Goal: Transaction & Acquisition: Subscribe to service/newsletter

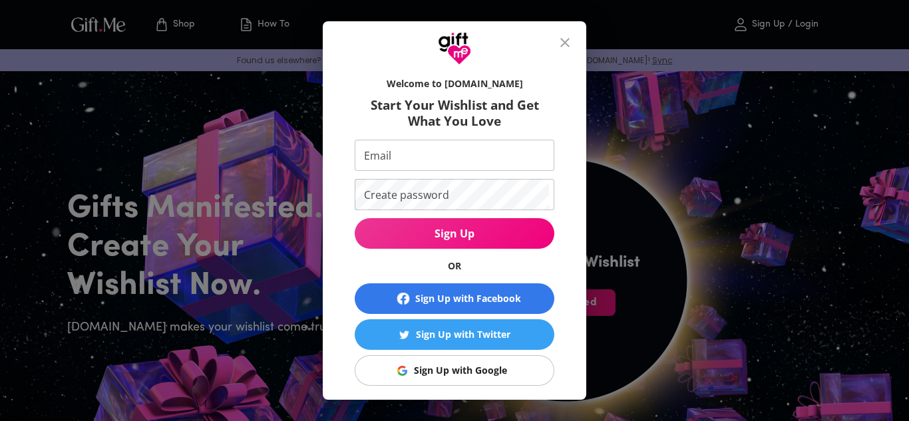
click at [472, 158] on input "Email" at bounding box center [452, 155] width 194 height 31
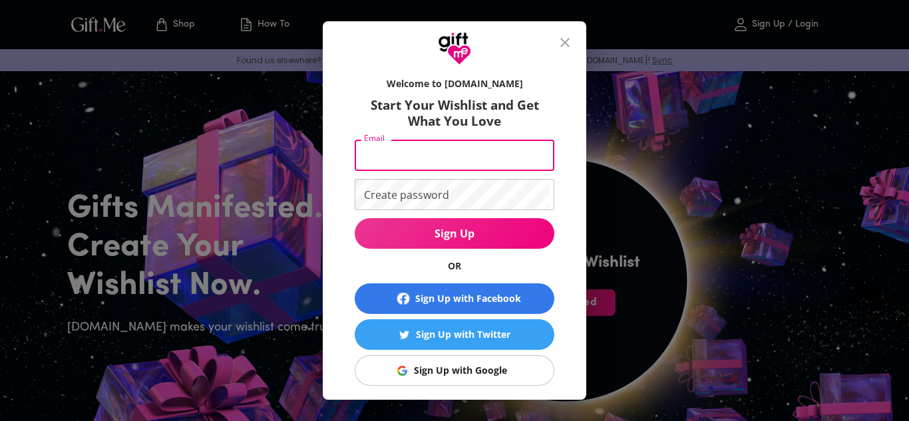
type input "[EMAIL_ADDRESS][DOMAIN_NAME]"
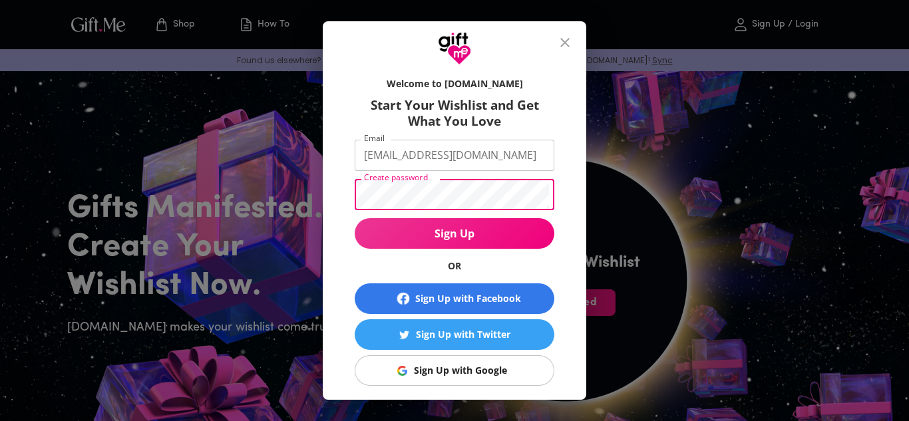
click at [721, 209] on div "Welcome to [DOMAIN_NAME] Start Your Wishlist and Get What You Love Email [EMAIL…" at bounding box center [454, 210] width 909 height 421
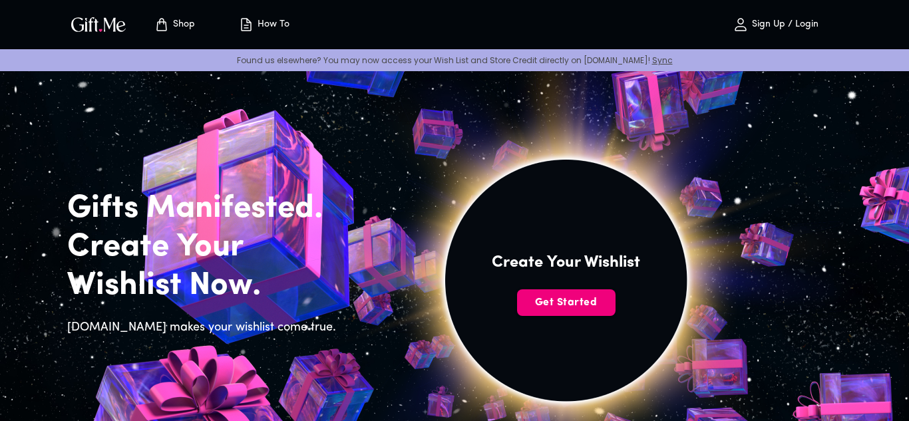
click at [576, 297] on span "Get Started" at bounding box center [566, 302] width 98 height 15
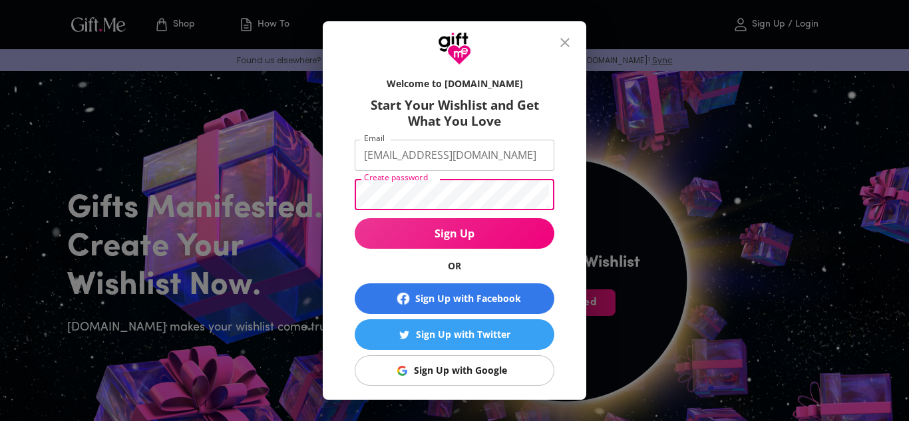
click at [513, 232] on span "Sign Up" at bounding box center [455, 233] width 200 height 15
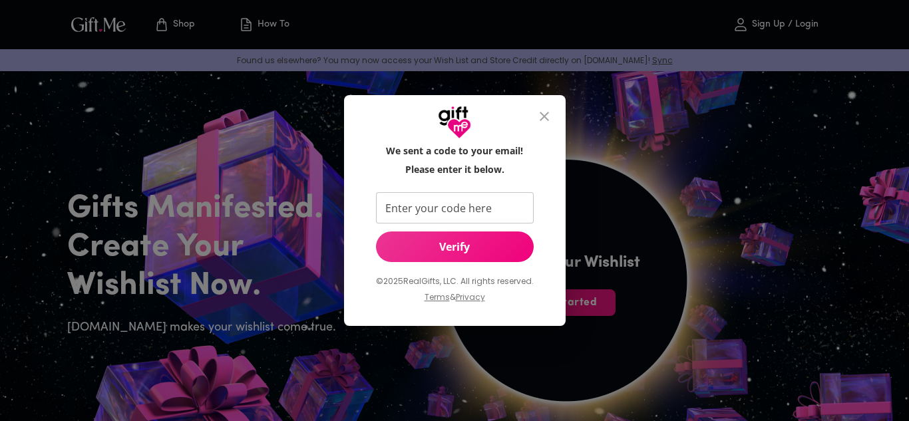
click at [473, 206] on input "Enter your code here" at bounding box center [452, 207] width 152 height 31
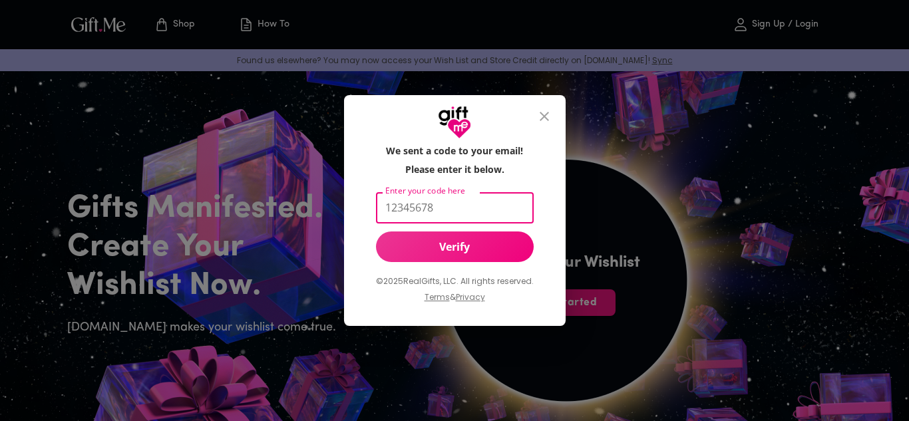
type input "12345678"
click at [472, 249] on span "Verify" at bounding box center [455, 246] width 158 height 15
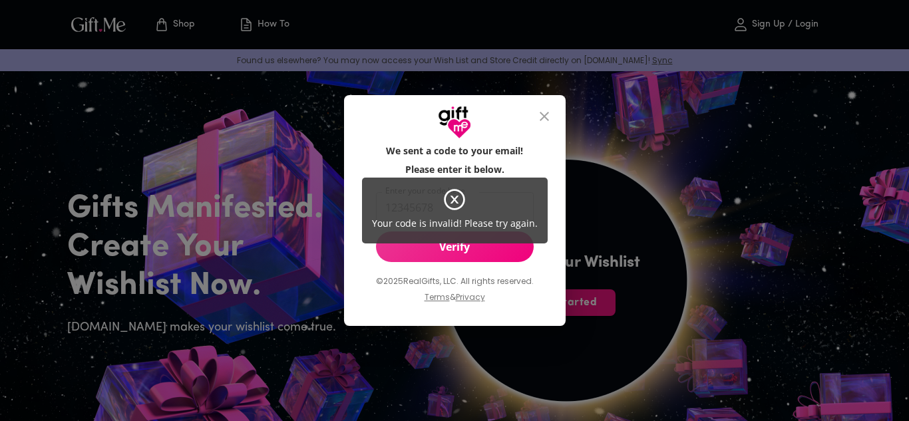
click at [600, 170] on div "Your code is invalid! Please try again." at bounding box center [454, 210] width 909 height 421
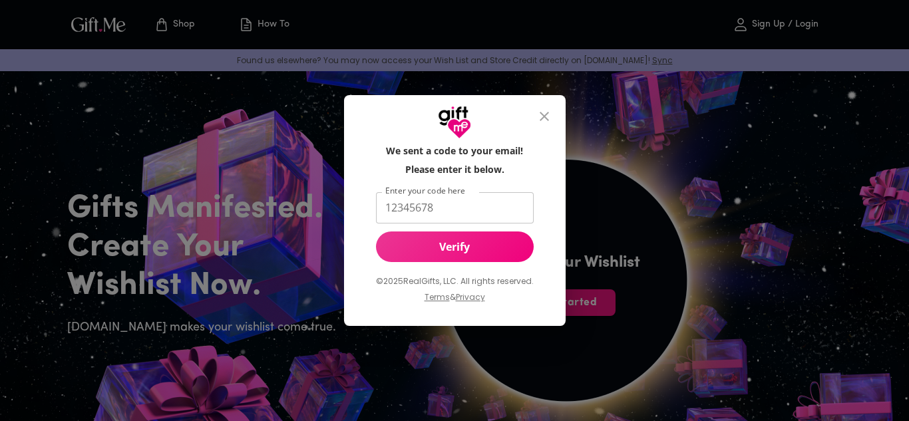
click at [545, 128] on button "close" at bounding box center [544, 116] width 32 height 32
